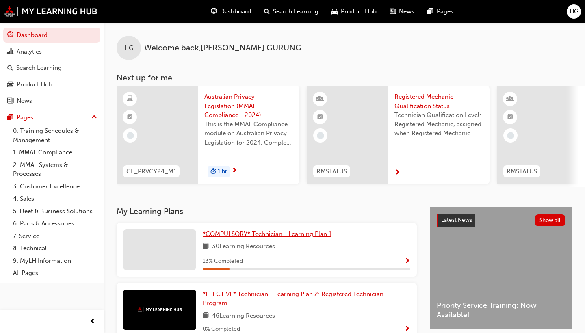
click at [305, 234] on span "*COMPULSORY* Technician - Learning Plan 1" at bounding box center [267, 233] width 129 height 7
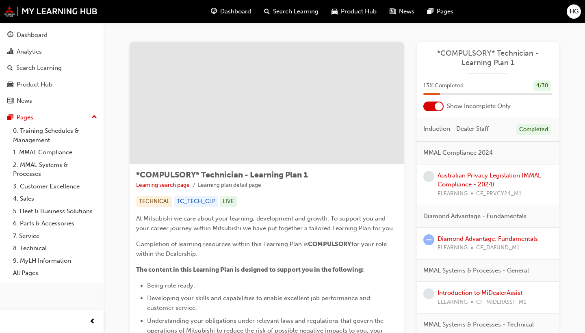
click at [469, 176] on link "Australian Privacy Legislation (MMAL Compliance - 2024)" at bounding box center [490, 180] width 104 height 17
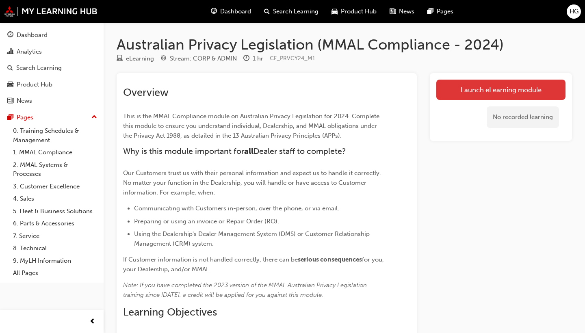
click at [488, 89] on link "Launch eLearning module" at bounding box center [500, 90] width 129 height 20
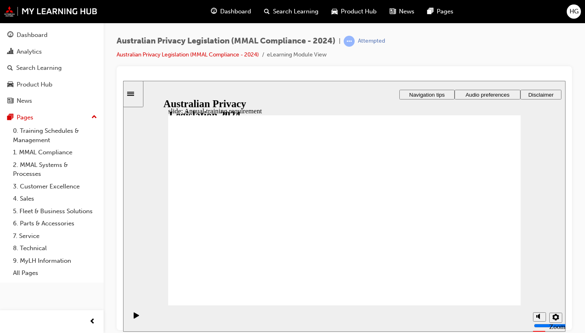
checkbox input "true"
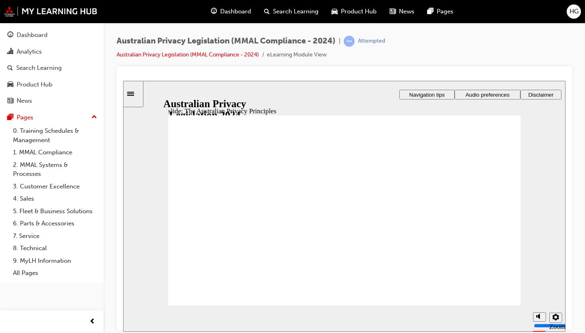
click at [539, 44] on div "Australian Privacy Legislation (MMAL Compliance - 2024) | Attempted Australian …" at bounding box center [345, 51] width 456 height 30
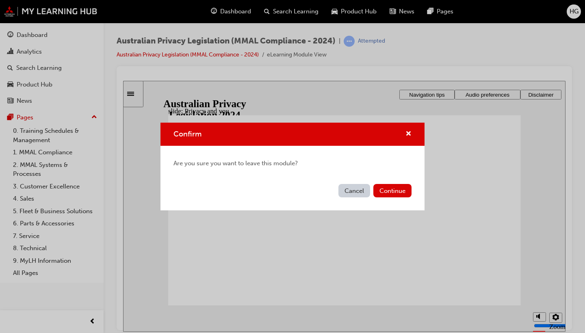
click at [353, 188] on button "Cancel" at bounding box center [355, 190] width 32 height 13
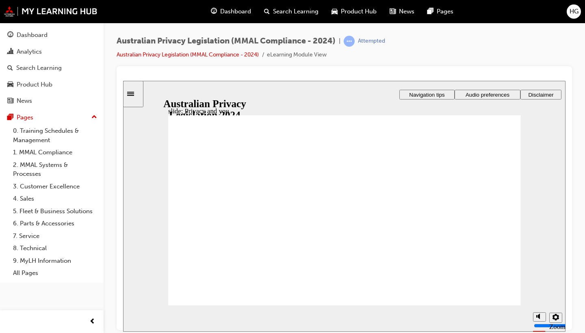
drag, startPoint x: 357, startPoint y: 192, endPoint x: 368, endPoint y: 189, distance: 10.9
drag, startPoint x: 447, startPoint y: 179, endPoint x: 443, endPoint y: 183, distance: 5.5
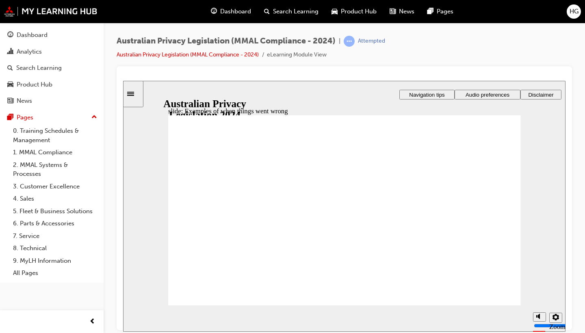
radio input "true"
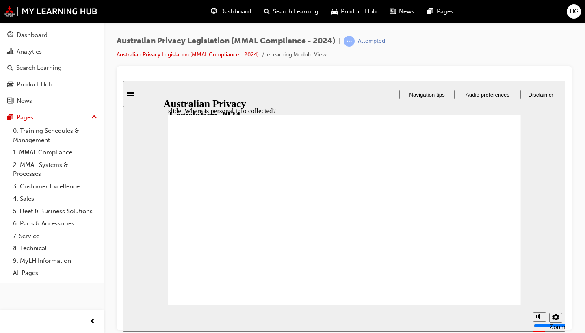
drag, startPoint x: 408, startPoint y: 182, endPoint x: 431, endPoint y: 182, distance: 23.2
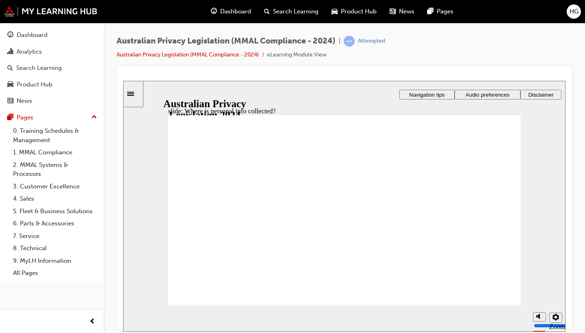
drag, startPoint x: 350, startPoint y: 192, endPoint x: 427, endPoint y: 226, distance: 84.4
drag, startPoint x: 351, startPoint y: 182, endPoint x: 259, endPoint y: 236, distance: 106.2
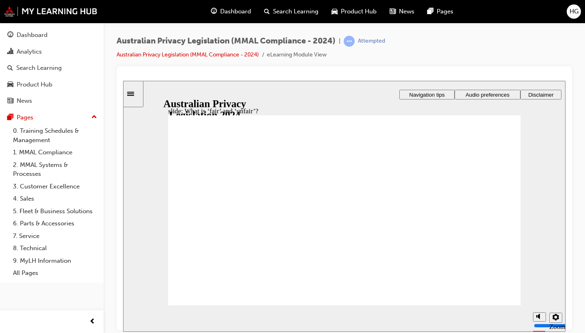
drag, startPoint x: 327, startPoint y: 196, endPoint x: 228, endPoint y: 256, distance: 115.2
drag, startPoint x: 365, startPoint y: 195, endPoint x: 284, endPoint y: 223, distance: 85.0
drag, startPoint x: 319, startPoint y: 206, endPoint x: 243, endPoint y: 248, distance: 86.2
drag, startPoint x: 333, startPoint y: 198, endPoint x: 256, endPoint y: 248, distance: 92.2
drag, startPoint x: 332, startPoint y: 206, endPoint x: 441, endPoint y: 241, distance: 113.4
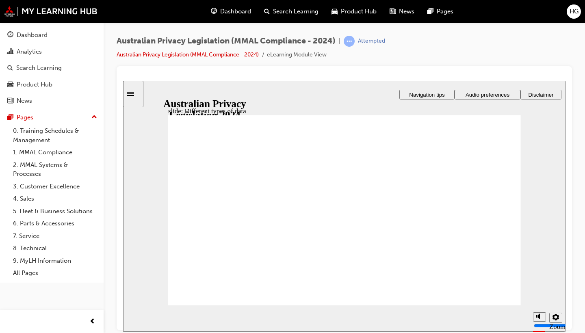
click at [488, 305] on section "Playback Speed 2 1.75" at bounding box center [344, 318] width 443 height 26
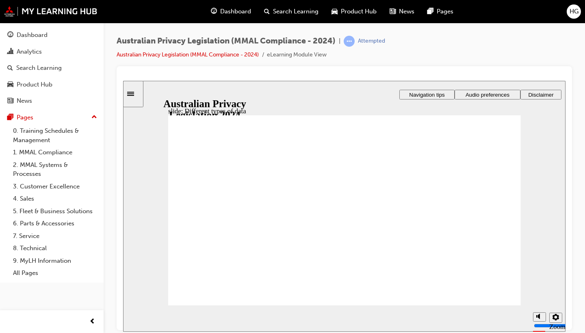
checkbox input "true"
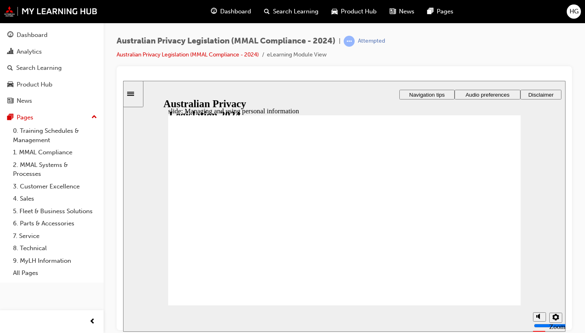
checkbox input "true"
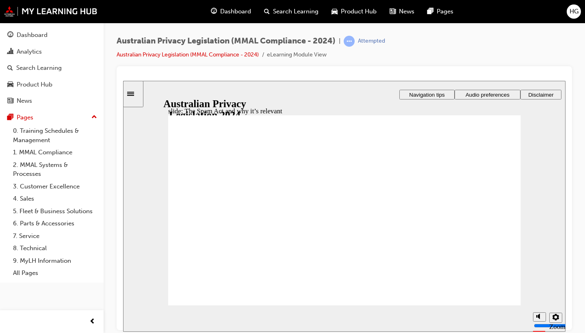
radio input "true"
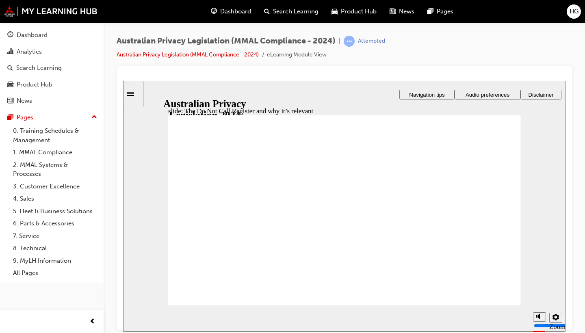
radio input "true"
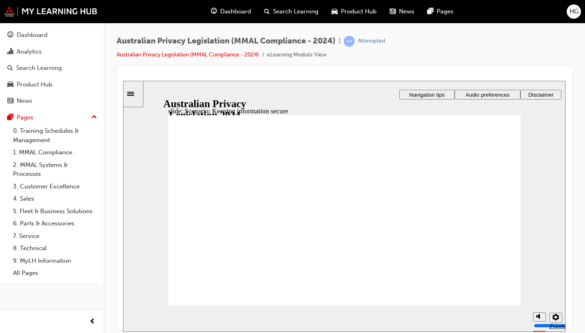
radio input "true"
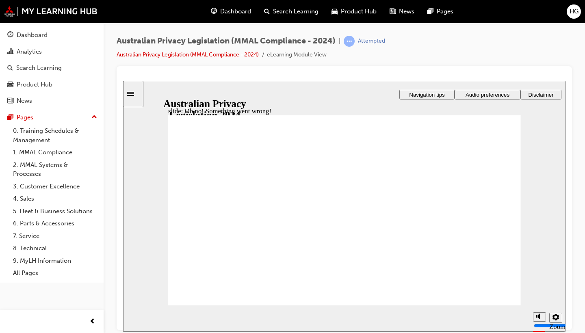
radio input "true"
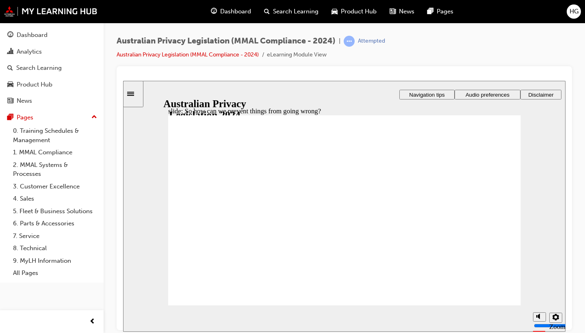
radio input "true"
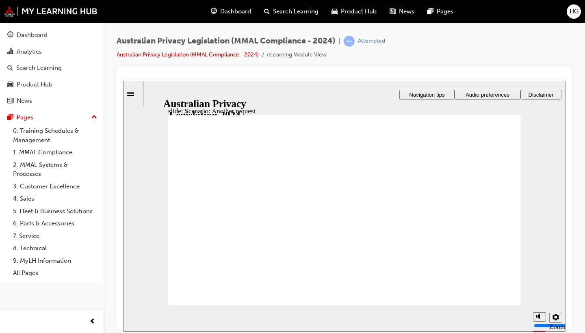
radio input "true"
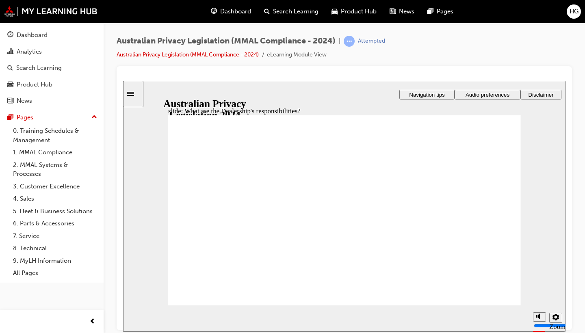
drag, startPoint x: 391, startPoint y: 195, endPoint x: 380, endPoint y: 200, distance: 12.4
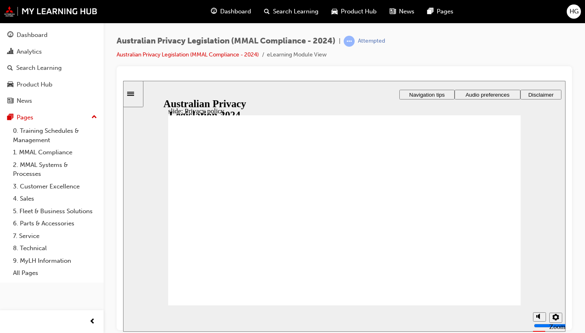
checkbox input "true"
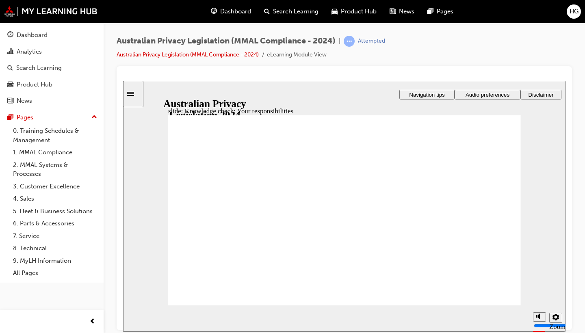
checkbox input "true"
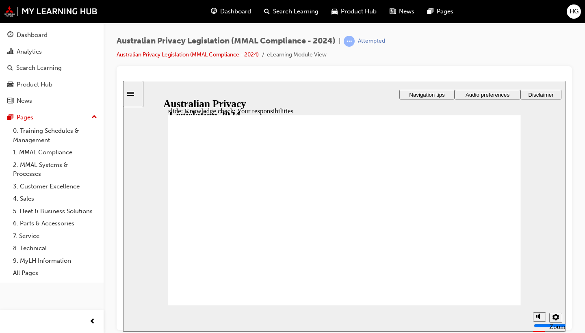
radio input "true"
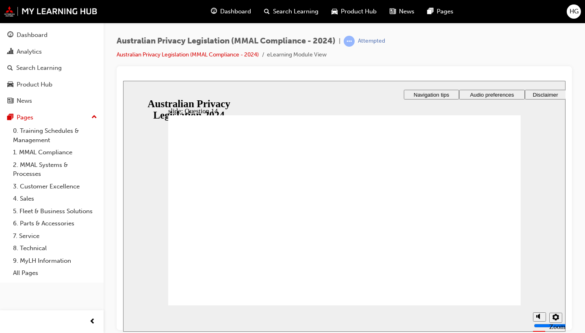
radio input "true"
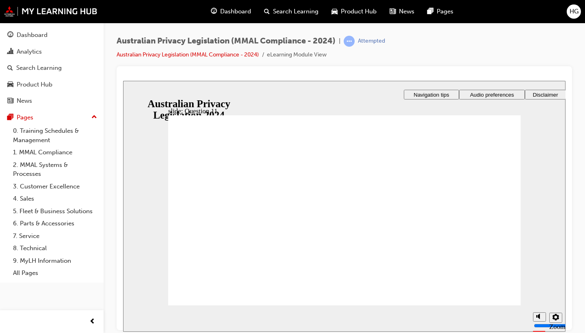
radio input "true"
radio input "false"
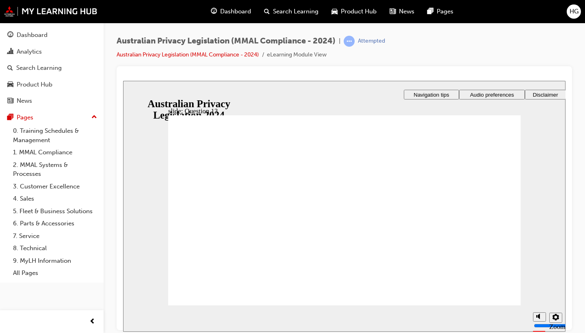
radio input "true"
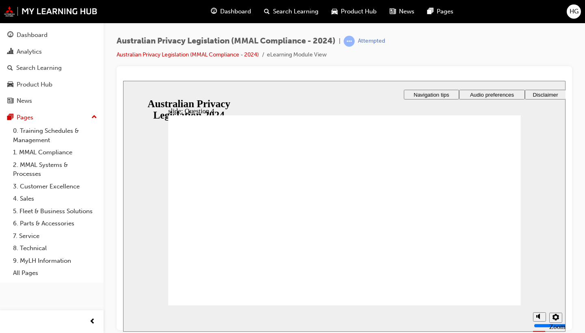
radio input "true"
radio input "false"
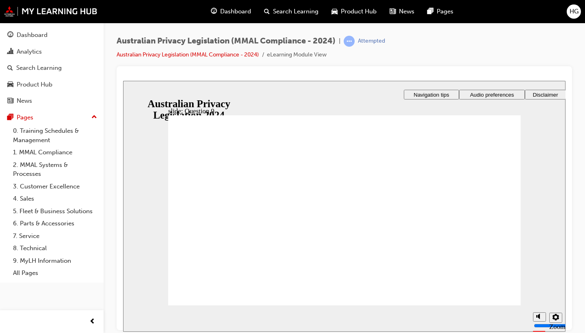
radio input "true"
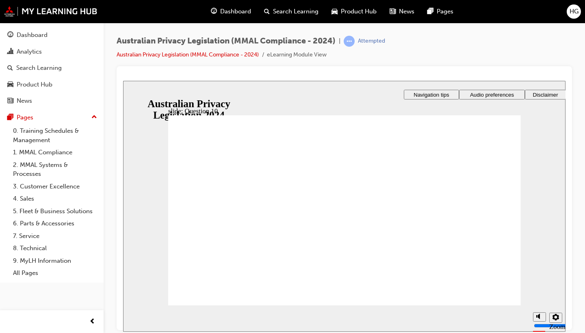
radio input "true"
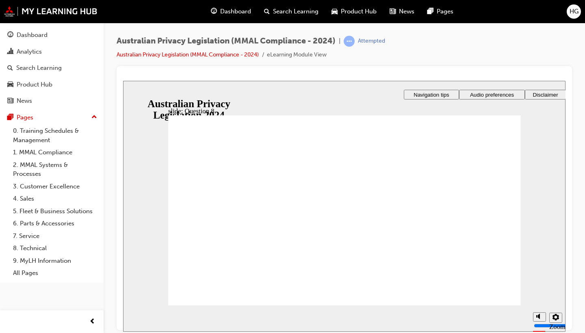
checkbox input "true"
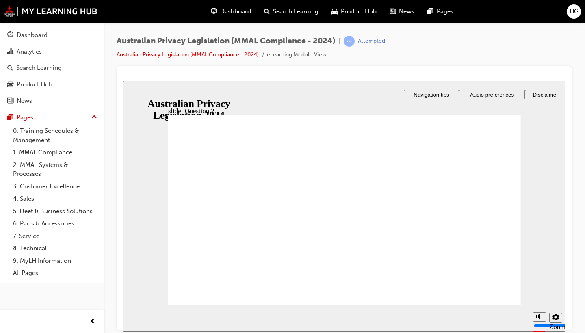
radio input "true"
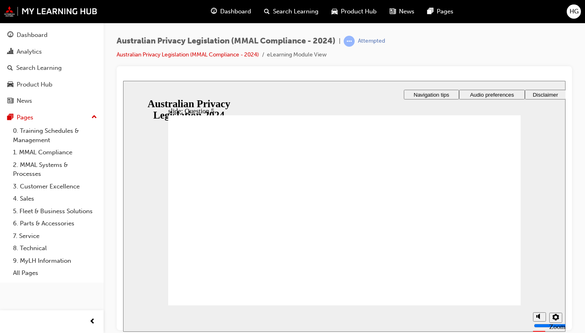
checkbox input "true"
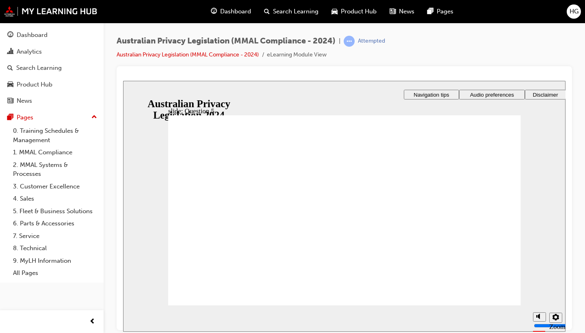
radio input "true"
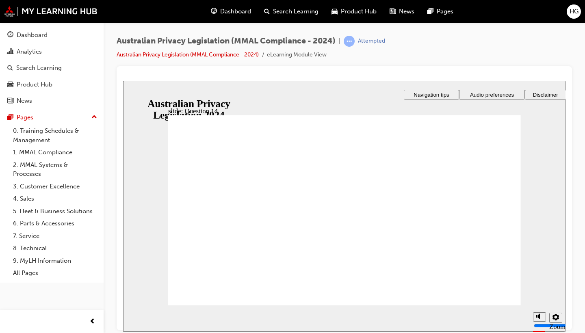
radio input "true"
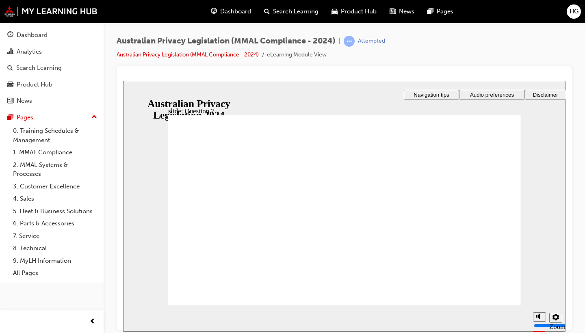
radio input "true"
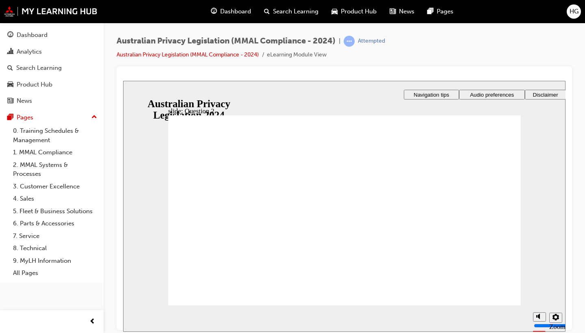
radio input "true"
checkbox input "true"
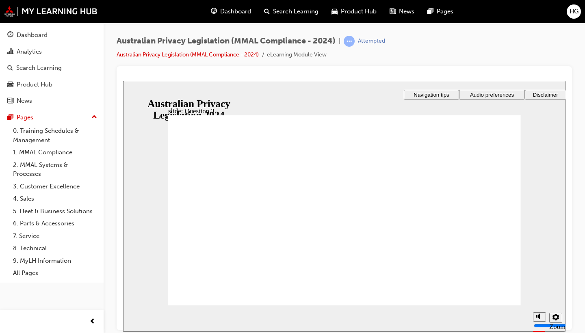
radio input "true"
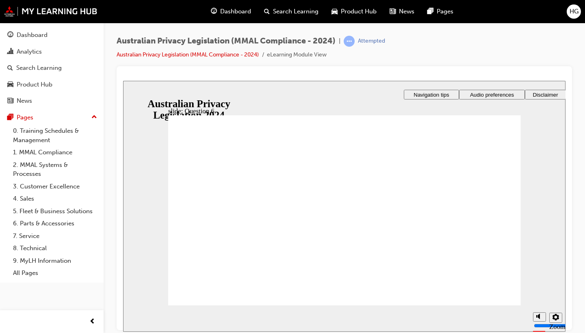
radio input "true"
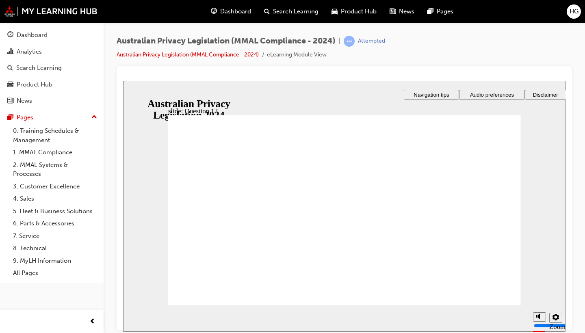
checkbox input "true"
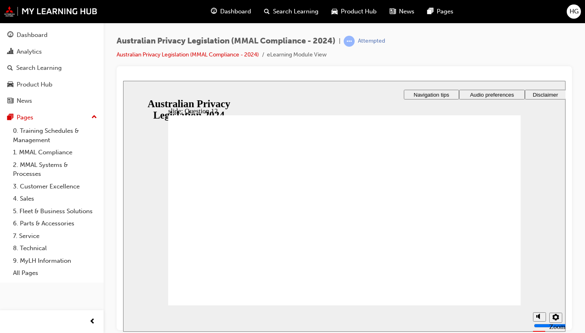
radio input "true"
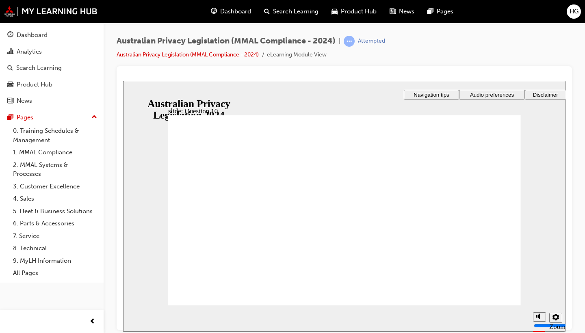
radio input "true"
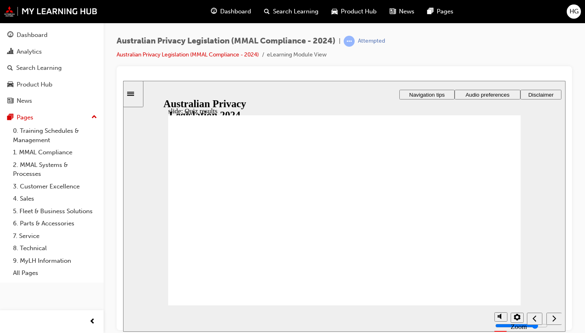
click at [92, 113] on span "up-icon" at bounding box center [94, 117] width 6 height 11
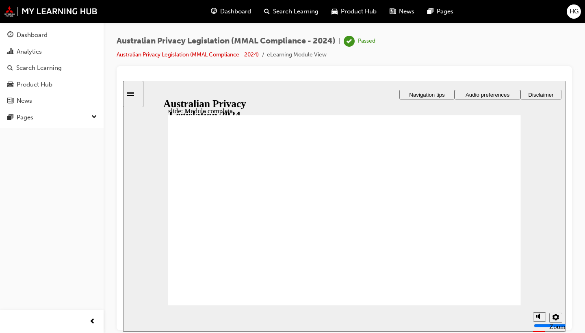
click at [92, 113] on span "down-icon" at bounding box center [94, 117] width 6 height 11
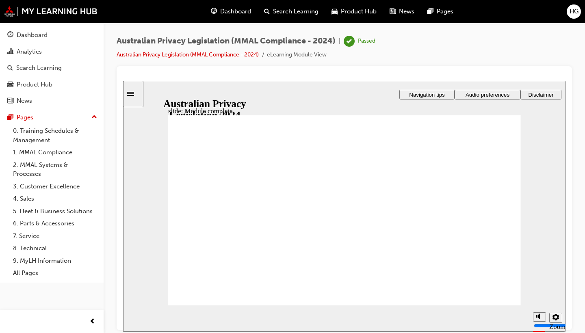
click at [242, 7] on span "Dashboard" at bounding box center [235, 11] width 31 height 9
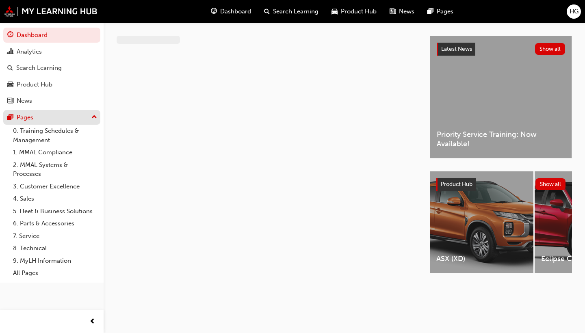
click at [36, 113] on div "Pages" at bounding box center [51, 118] width 89 height 10
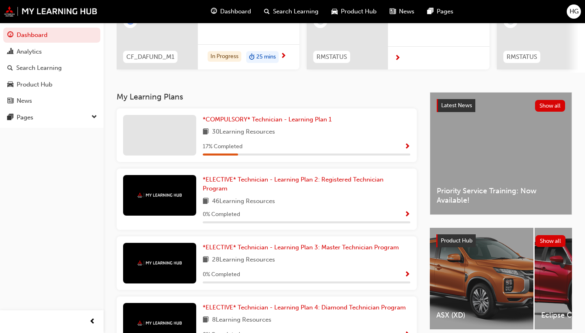
scroll to position [113, 0]
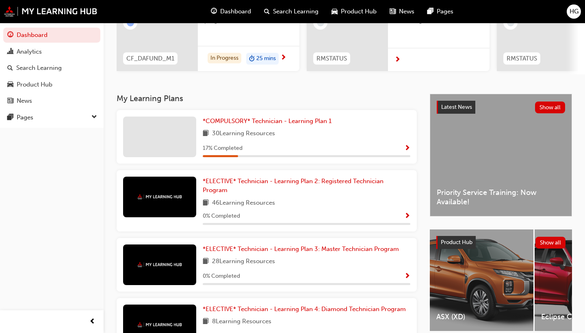
click at [337, 145] on div "*COMPULSORY* Technician - Learning Plan 1 30 Learning Resources 17 % Completed" at bounding box center [307, 137] width 208 height 41
click at [256, 123] on span "*COMPULSORY* Technician - Learning Plan 1" at bounding box center [267, 120] width 129 height 7
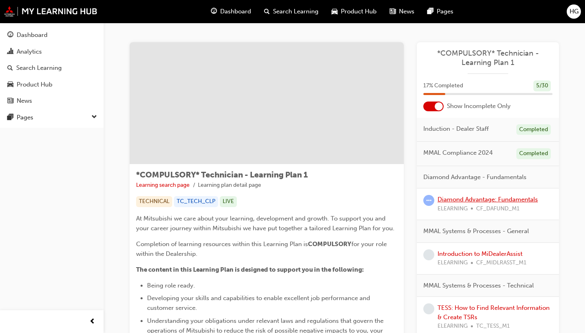
click at [495, 201] on link "Diamond Advantage: Fundamentals" at bounding box center [488, 199] width 100 height 7
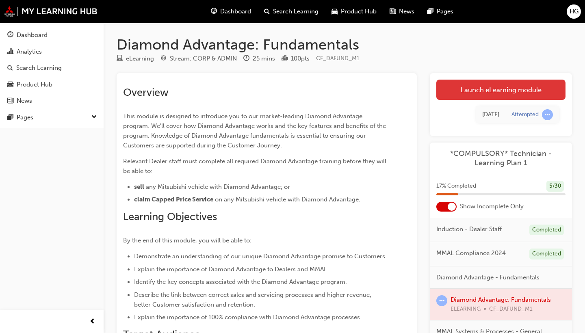
click at [489, 89] on link "Launch eLearning module" at bounding box center [500, 90] width 129 height 20
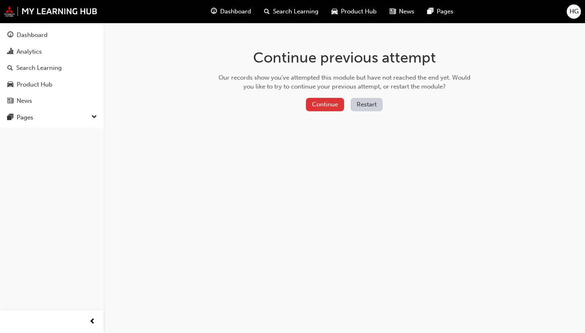
click at [321, 106] on button "Continue" at bounding box center [325, 104] width 38 height 13
